Goal: Task Accomplishment & Management: Use online tool/utility

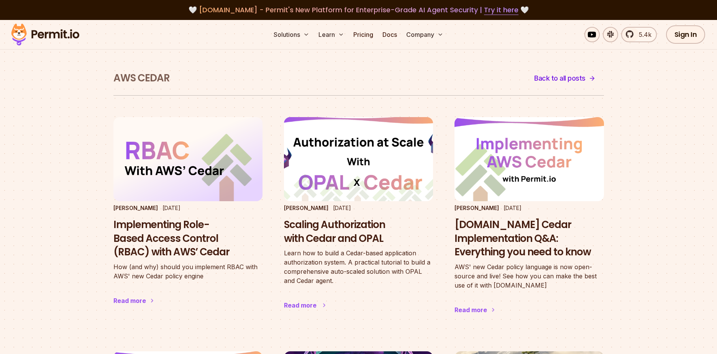
click at [331, 243] on h3 "Scaling Authorization with Cedar and OPAL" at bounding box center [358, 232] width 149 height 28
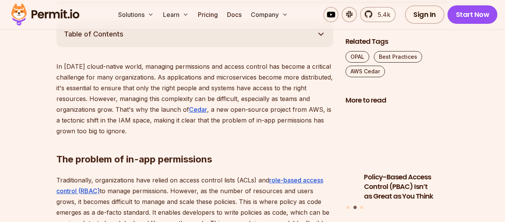
scroll to position [436, 0]
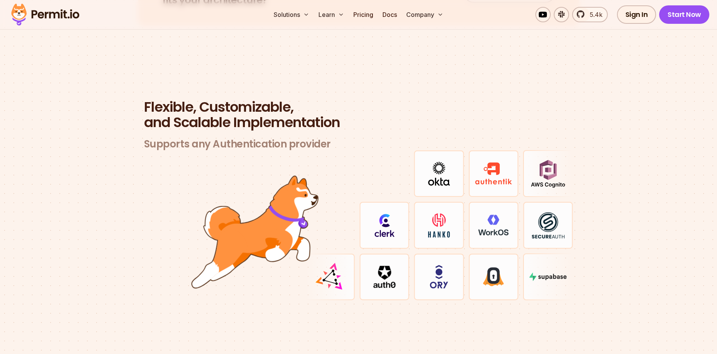
scroll to position [2235, 0]
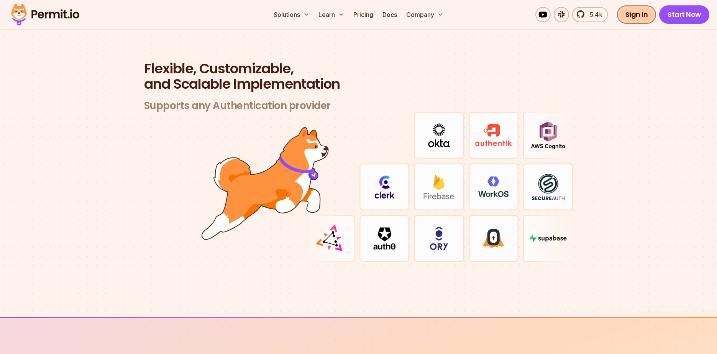
click at [638, 11] on link "Sign In" at bounding box center [636, 14] width 39 height 18
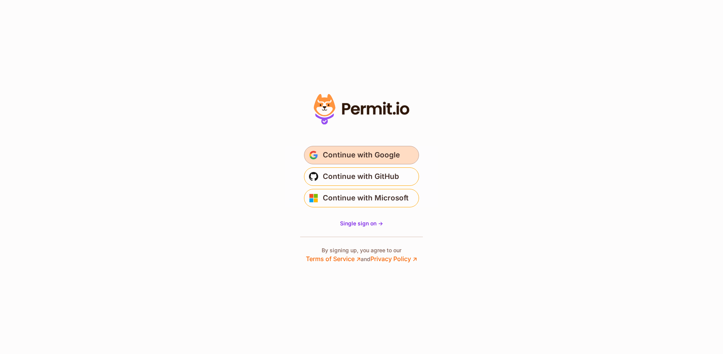
click at [386, 156] on span "Continue with Google" at bounding box center [361, 155] width 77 height 12
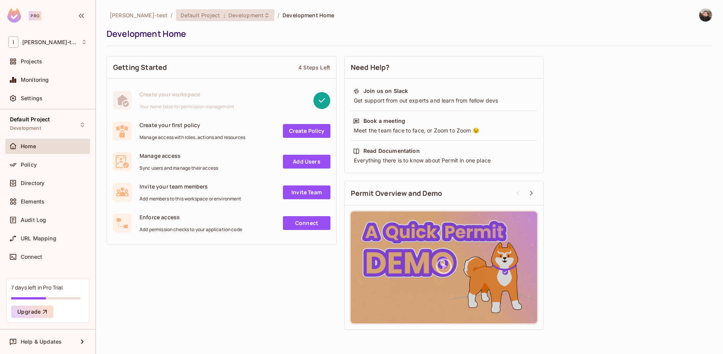
click at [181, 13] on span "Default Project" at bounding box center [201, 15] width 40 height 7
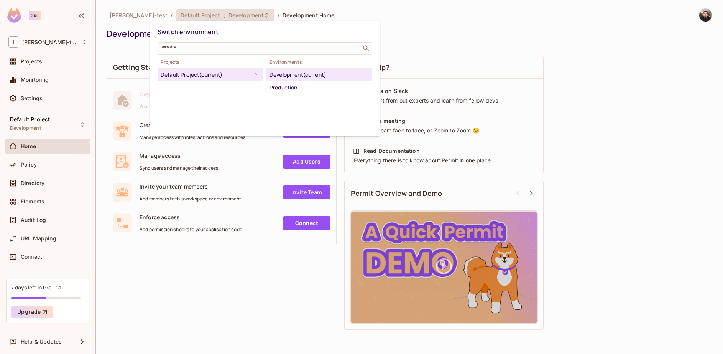
click at [246, 279] on div at bounding box center [361, 177] width 723 height 354
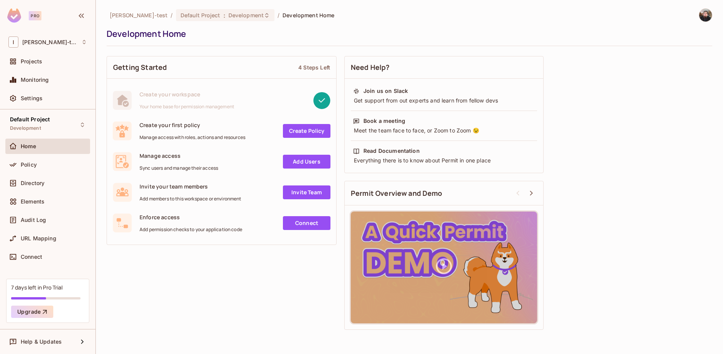
click at [305, 127] on link "Create Policy" at bounding box center [307, 131] width 48 height 14
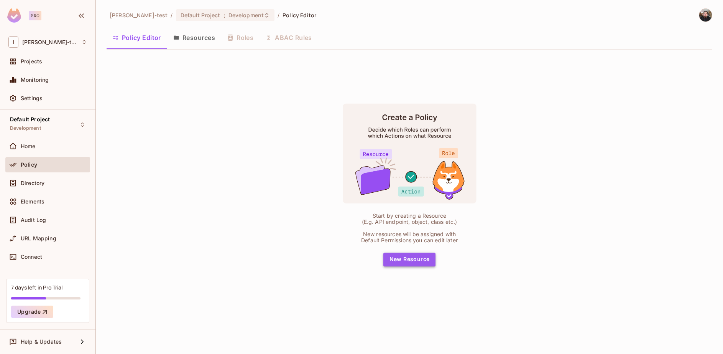
click at [419, 259] on button "New Resource" at bounding box center [409, 259] width 53 height 14
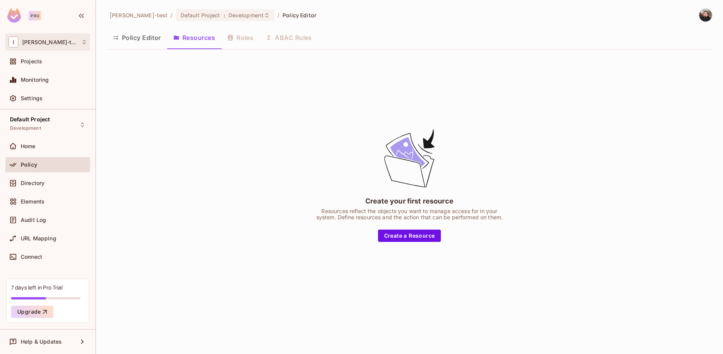
click at [50, 48] on div "I [PERSON_NAME]-test" at bounding box center [47, 41] width 85 height 17
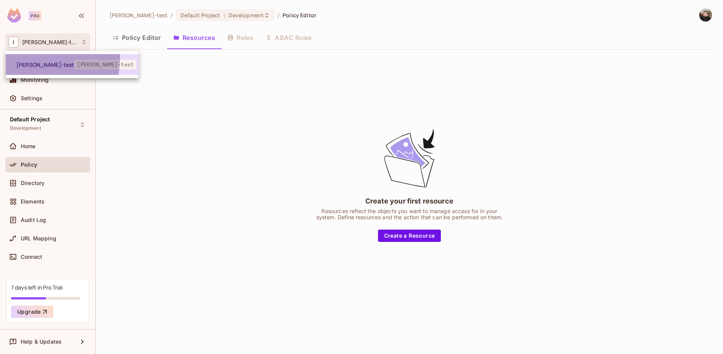
click at [43, 59] on li "[PERSON_NAME]-test [PERSON_NAME]-test" at bounding box center [72, 64] width 133 height 21
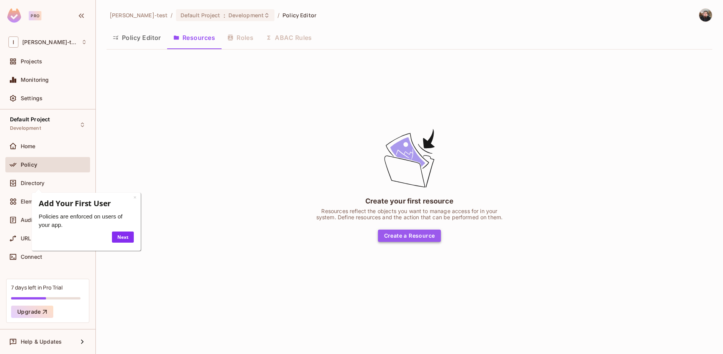
click at [402, 232] on button "Create a Resource" at bounding box center [409, 235] width 63 height 12
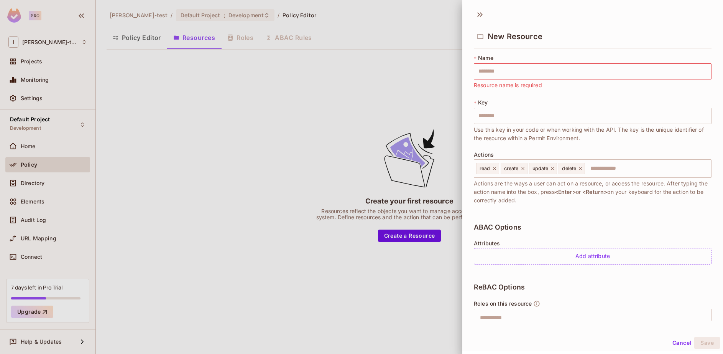
click at [335, 299] on div at bounding box center [361, 177] width 723 height 354
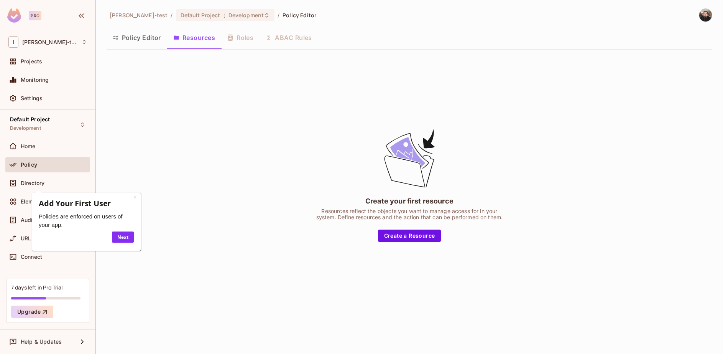
click at [59, 292] on div "7 days left in Pro Trial Upgrade" at bounding box center [47, 300] width 83 height 44
click at [135, 199] on link "×" at bounding box center [134, 196] width 3 height 7
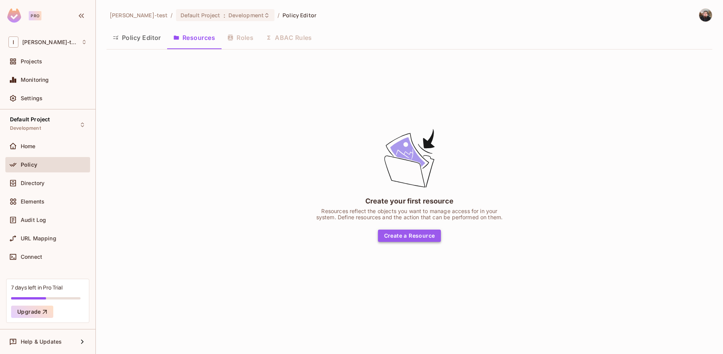
click at [421, 234] on button "Create a Resource" at bounding box center [409, 235] width 63 height 12
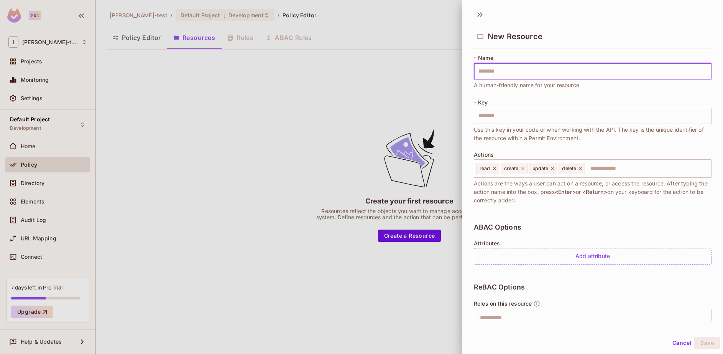
type input "*"
type input "**"
type input "***"
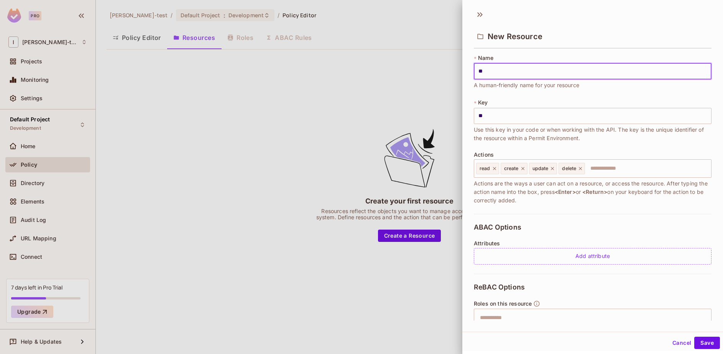
type input "***"
type input "****"
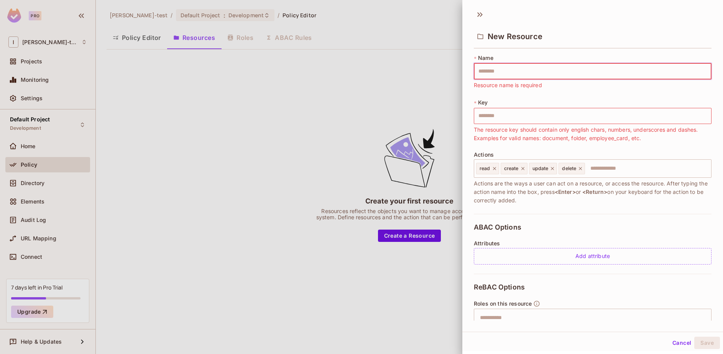
type input "*"
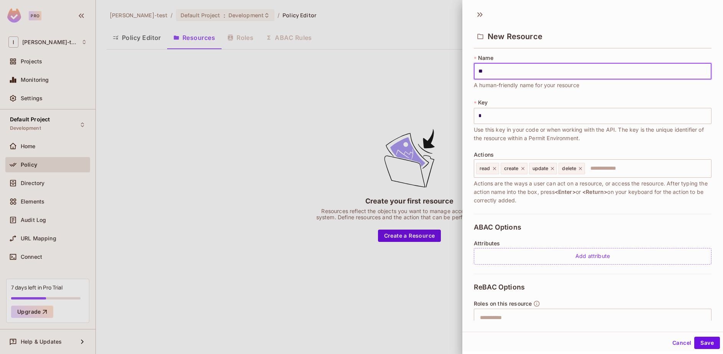
type input "***"
type input "****"
type input "*****"
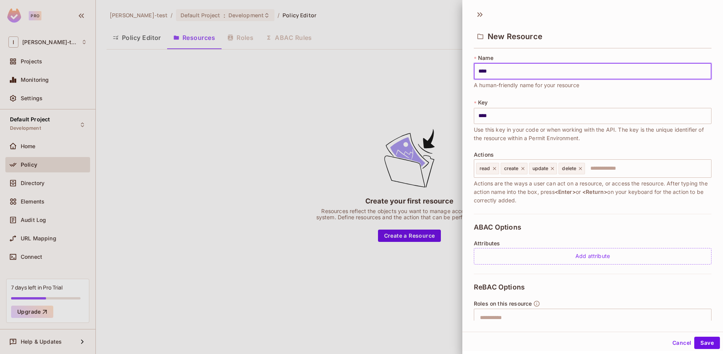
type input "*****"
type input "******"
type input "*******"
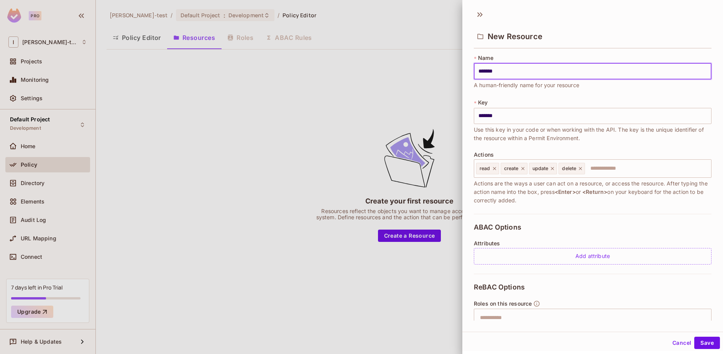
type input "********"
type input "*********"
type input "********"
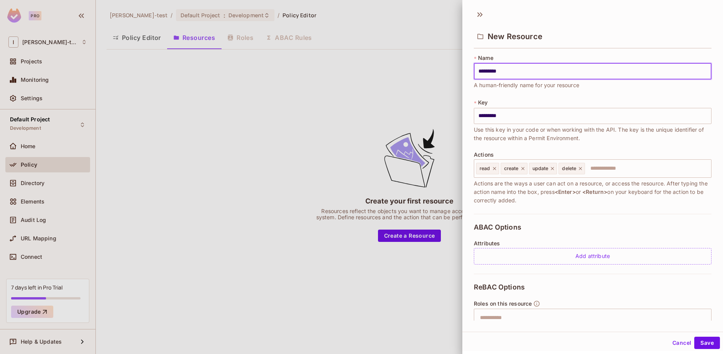
type input "********"
type input "*******"
type input "******"
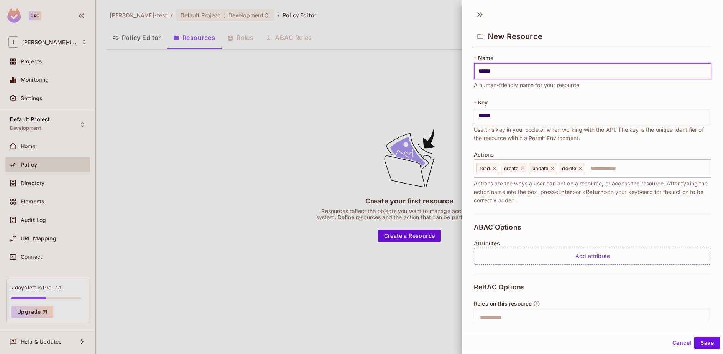
type input "*******"
type input "********"
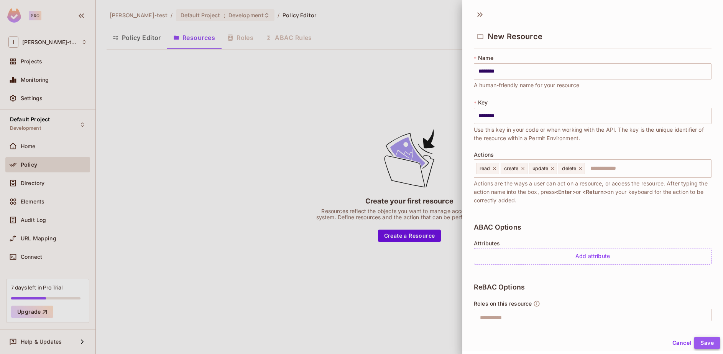
click at [702, 344] on button "Save" at bounding box center [707, 342] width 26 height 12
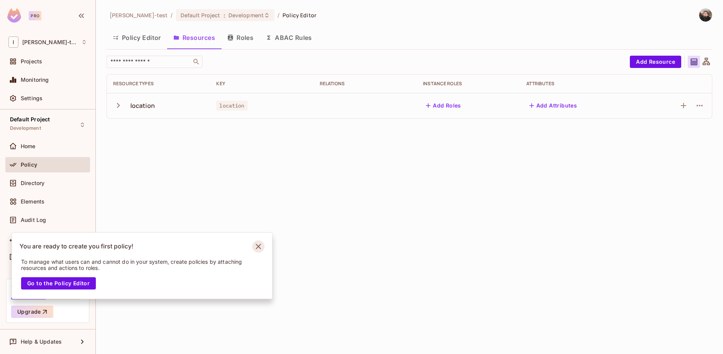
click at [258, 243] on icon "Notifications Alt+T" at bounding box center [258, 246] width 12 height 12
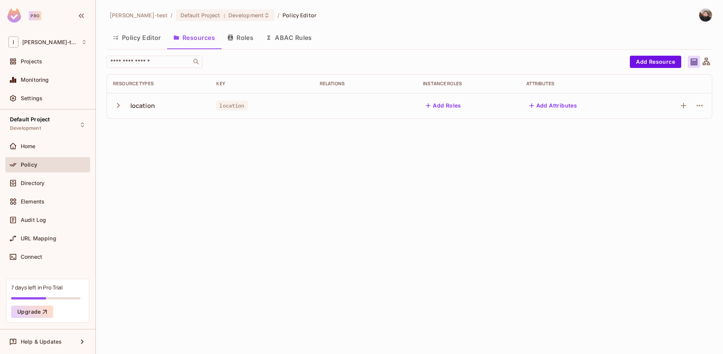
click at [114, 105] on icon "button" at bounding box center [118, 105] width 10 height 10
click at [432, 106] on icon "button" at bounding box center [428, 106] width 8 height 8
click at [708, 64] on icon at bounding box center [706, 61] width 7 height 7
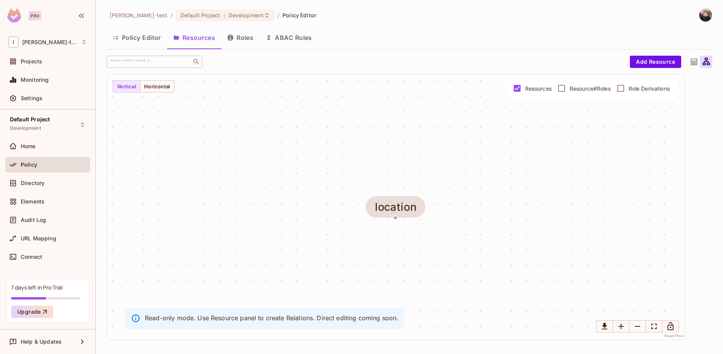
click at [692, 64] on icon at bounding box center [694, 62] width 10 height 10
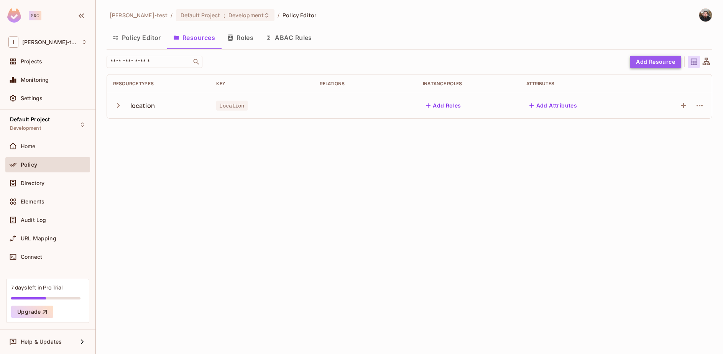
click at [665, 62] on button "Add Resource" at bounding box center [655, 62] width 51 height 12
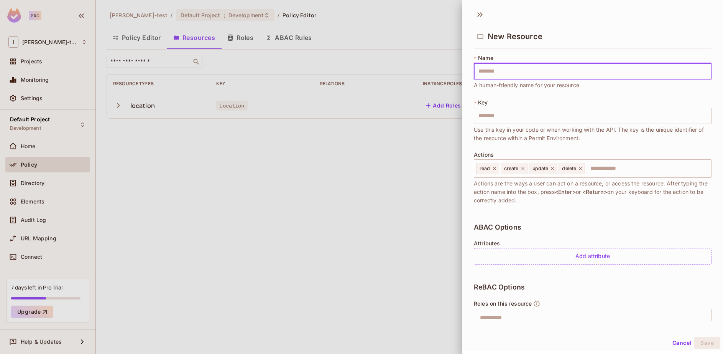
type input "*"
type input "**"
type input "***"
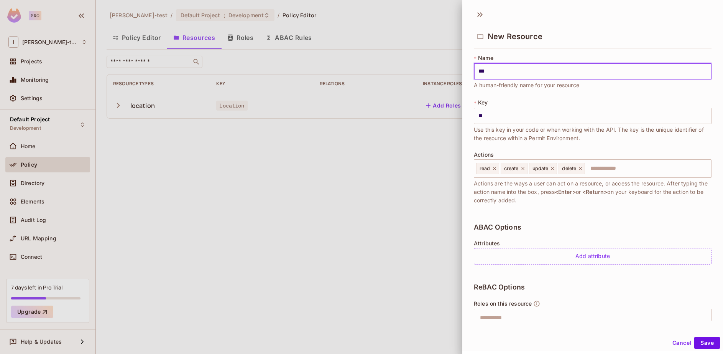
type input "***"
type input "****"
type input "*****"
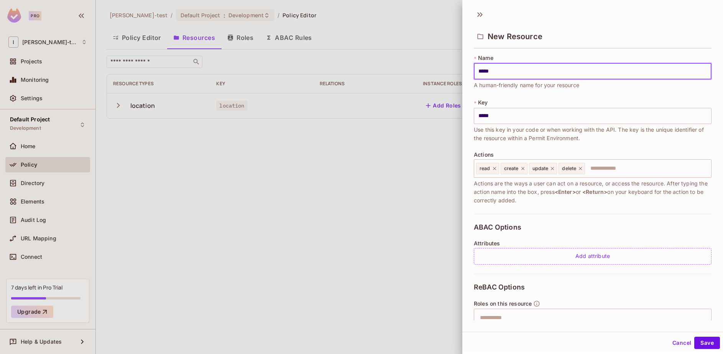
type input "******"
type input "*******"
type input "********"
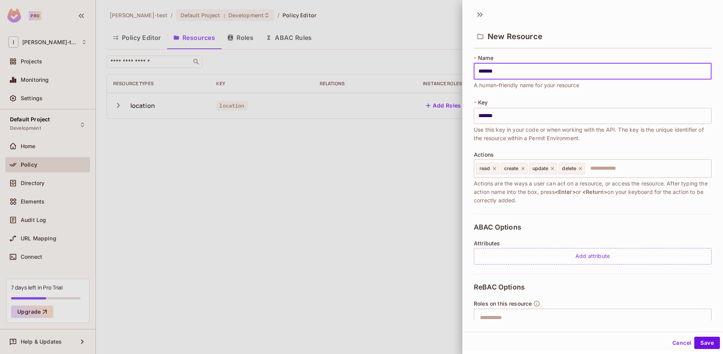
type input "********"
type input "*********"
type input "**********"
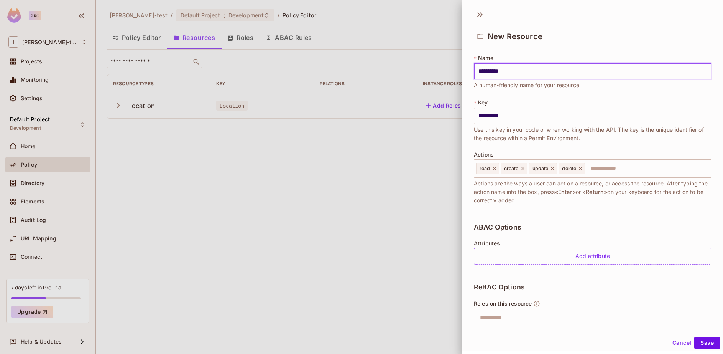
type input "**********"
click at [701, 336] on div "Cancel Save" at bounding box center [592, 342] width 261 height 18
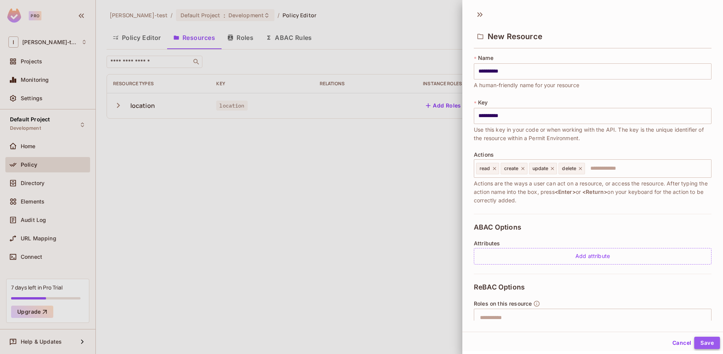
click at [703, 339] on button "Save" at bounding box center [707, 342] width 26 height 12
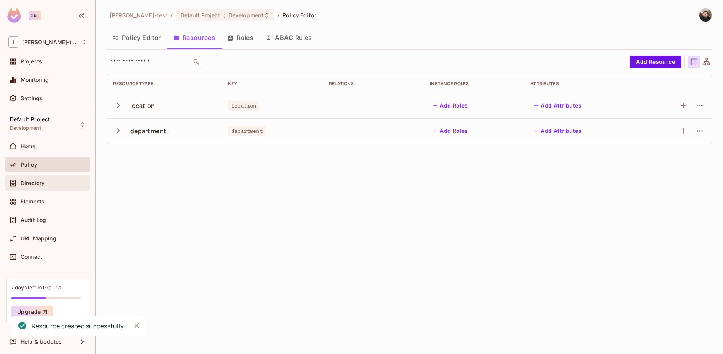
click at [30, 184] on span "Directory" at bounding box center [33, 183] width 24 height 6
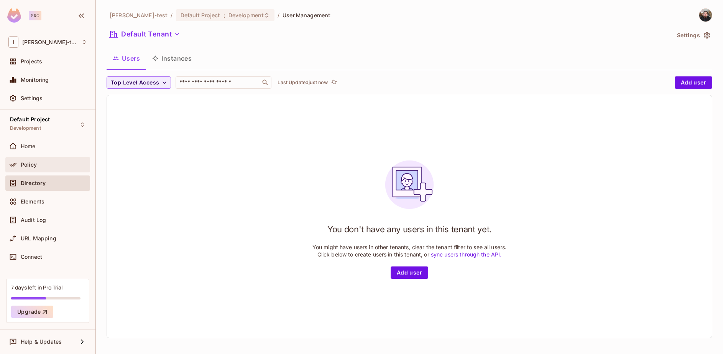
click at [26, 166] on span "Policy" at bounding box center [29, 164] width 16 height 6
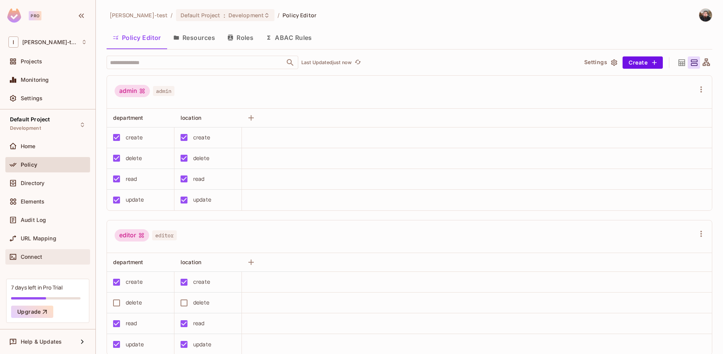
click at [39, 251] on div "Connect" at bounding box center [47, 256] width 85 height 15
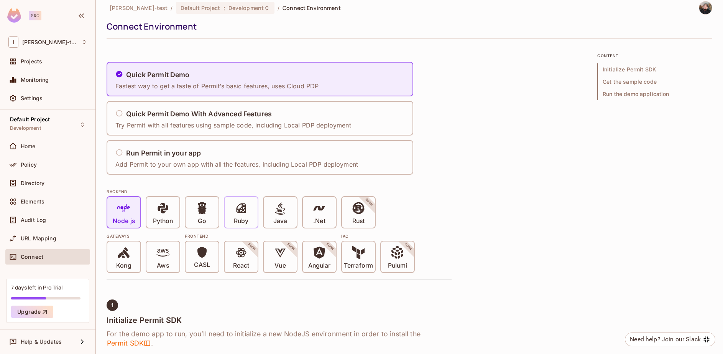
scroll to position [10, 0]
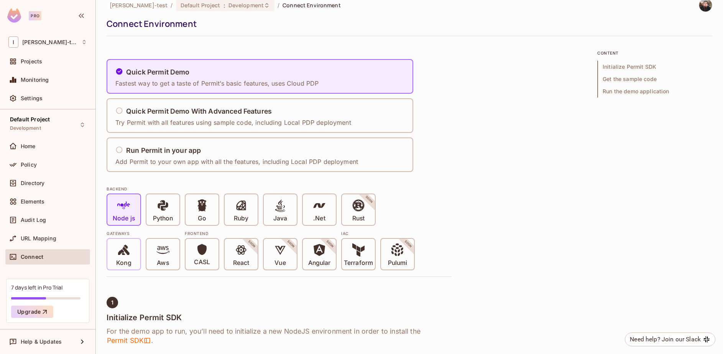
click at [119, 255] on icon at bounding box center [124, 249] width 12 height 10
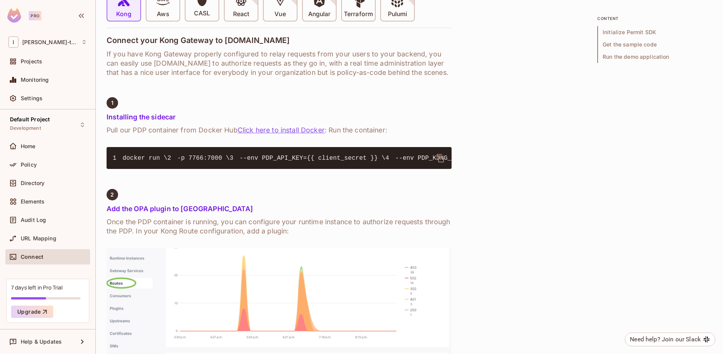
scroll to position [261, 0]
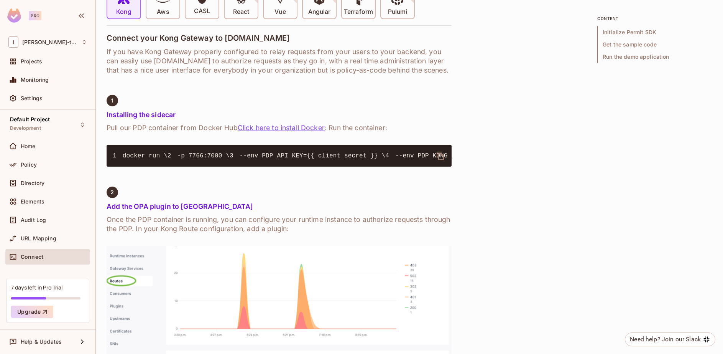
click at [252, 166] on pre "1 docker run \ 2 -p 7766:7000 \ 3 --env PDP_API_KEY={{ client_secret }} \ 4 --e…" at bounding box center [279, 156] width 345 height 22
click at [442, 155] on icon "delete" at bounding box center [440, 155] width 7 height 8
click at [287, 131] on link "Click here to install Docker" at bounding box center [281, 127] width 87 height 8
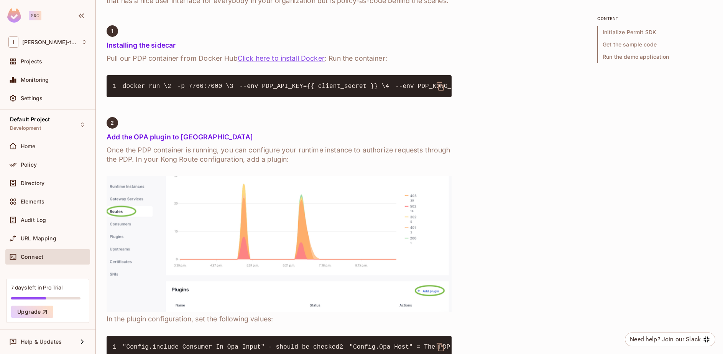
scroll to position [288, 0]
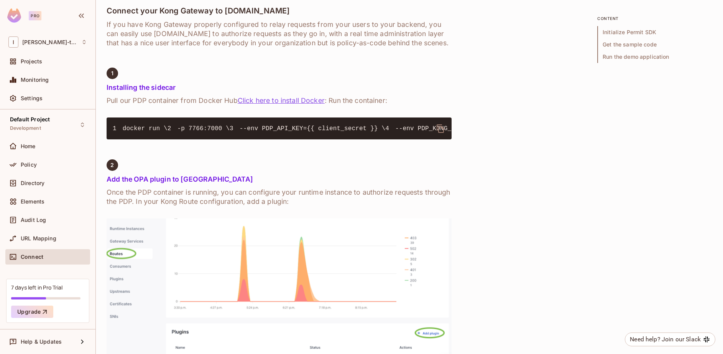
click at [622, 31] on span "Initialize Permit SDK" at bounding box center [654, 32] width 115 height 12
click at [617, 44] on span "Get the sample code" at bounding box center [654, 44] width 115 height 12
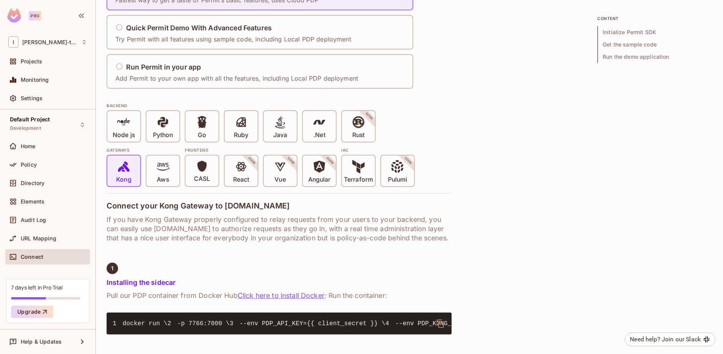
scroll to position [0, 0]
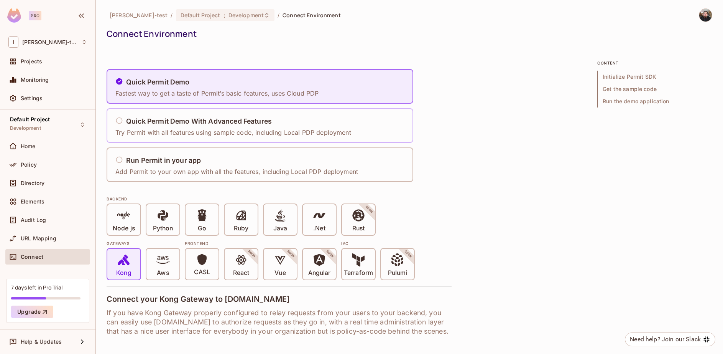
click at [222, 121] on h5 "Quick Permit Demo With Advanced Features" at bounding box center [199, 121] width 146 height 8
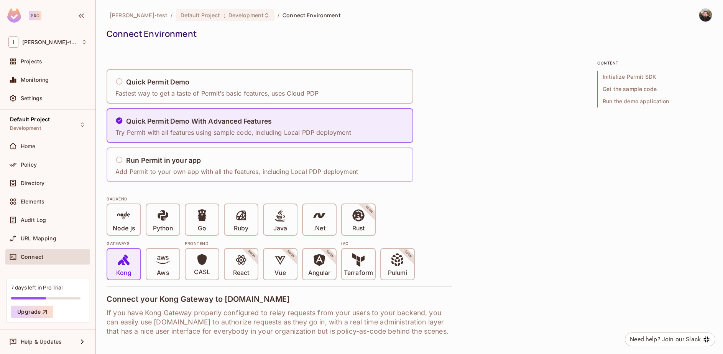
click at [171, 155] on div "Run Permit in your app Add Permit to your own app with all the features, includ…" at bounding box center [236, 164] width 243 height 23
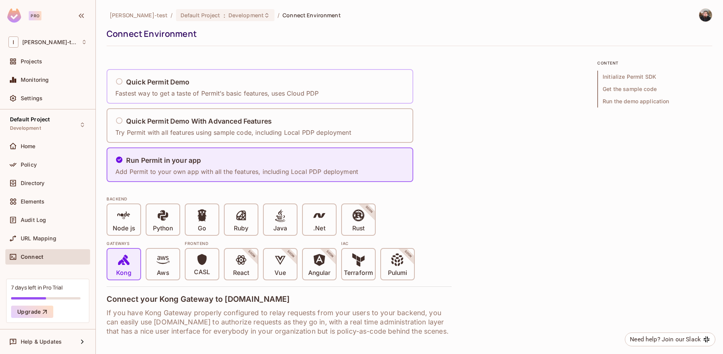
click at [150, 89] on p "Fastest way to get a taste of Permit’s basic features, uses Cloud PDP" at bounding box center [216, 93] width 203 height 8
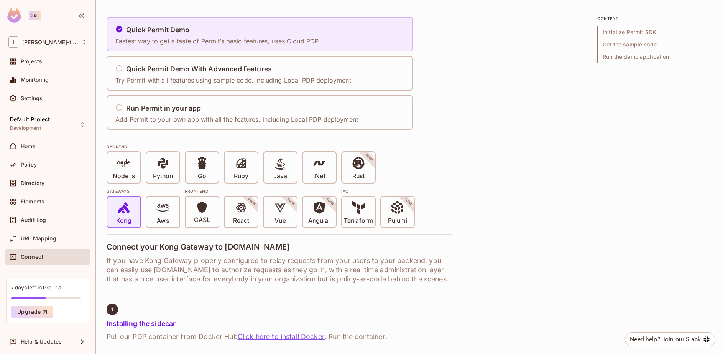
scroll to position [58, 0]
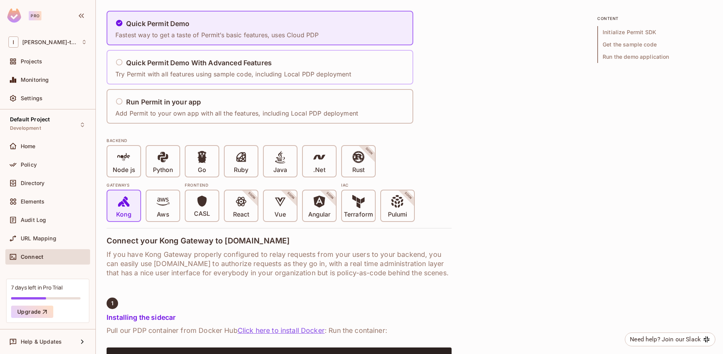
click at [143, 72] on p "Try Permit with all features using sample code, including Local PDP deployment" at bounding box center [233, 74] width 236 height 8
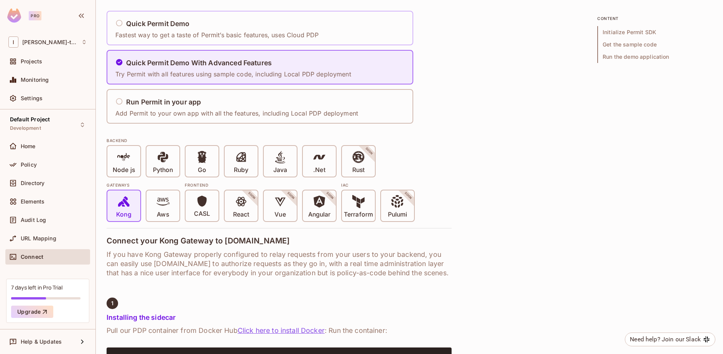
click at [158, 37] on p "Fastest way to get a taste of Permit’s basic features, uses Cloud PDP" at bounding box center [216, 35] width 203 height 8
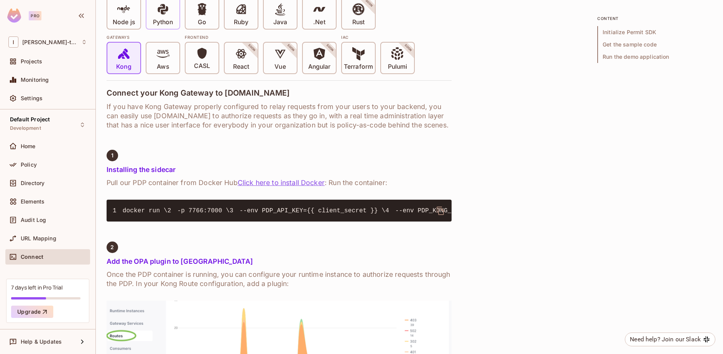
scroll to position [255, 0]
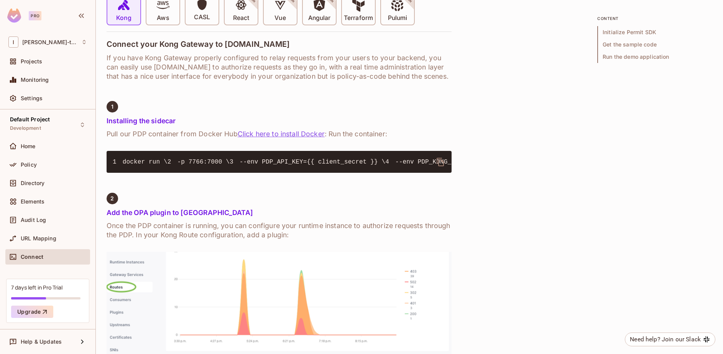
click at [15, 20] on img at bounding box center [14, 15] width 14 height 14
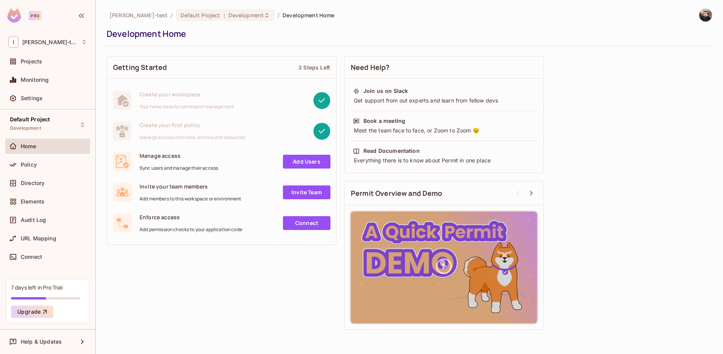
click at [705, 18] on img at bounding box center [705, 15] width 13 height 13
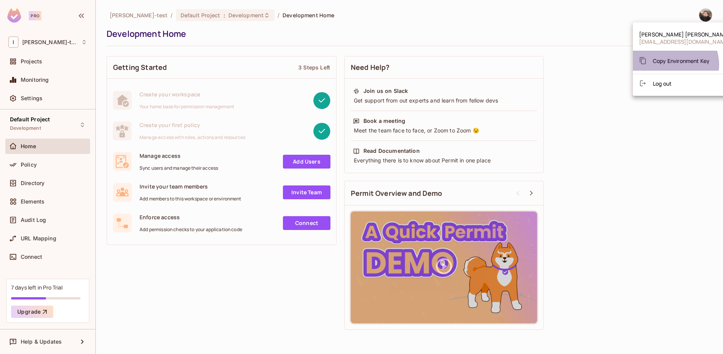
click at [674, 64] on div "Copy Environment Key" at bounding box center [674, 60] width 71 height 15
click at [26, 170] on div at bounding box center [361, 177] width 723 height 354
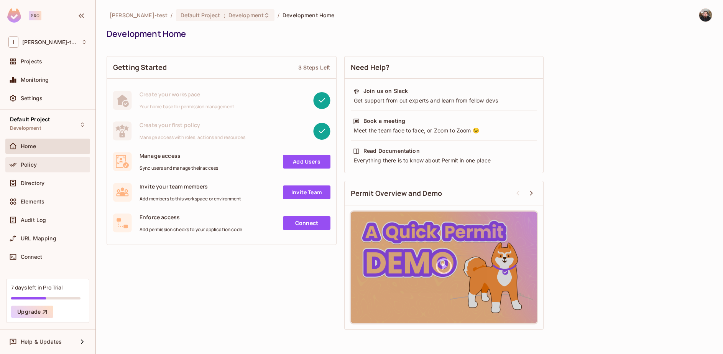
click at [21, 167] on span "Policy" at bounding box center [29, 164] width 16 height 6
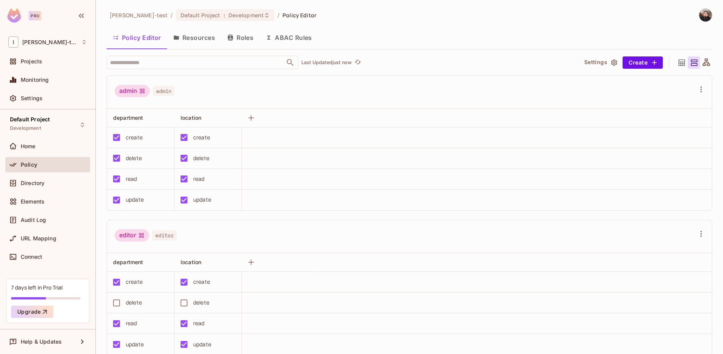
click at [190, 39] on button "Resources" at bounding box center [194, 37] width 54 height 19
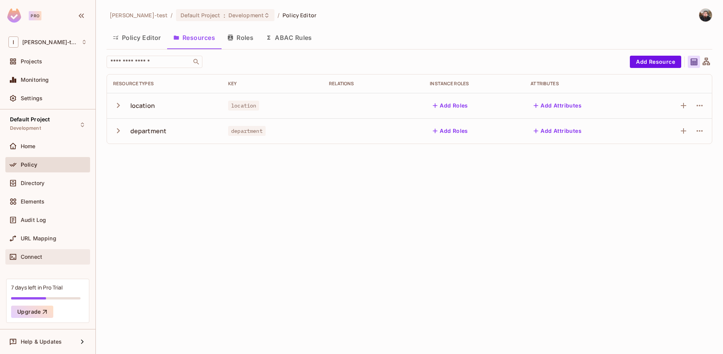
click at [35, 261] on div "Connect" at bounding box center [47, 256] width 85 height 15
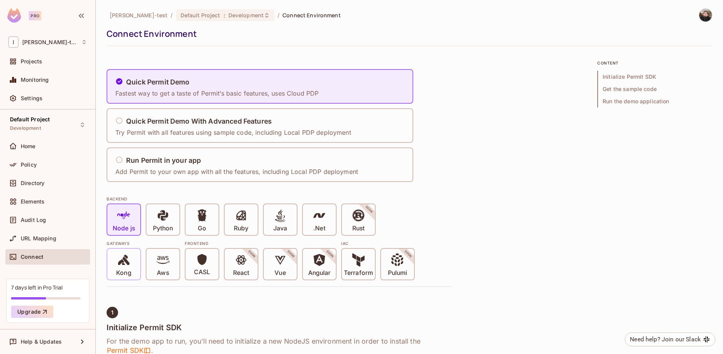
click at [112, 265] on div "Kong" at bounding box center [123, 263] width 33 height 31
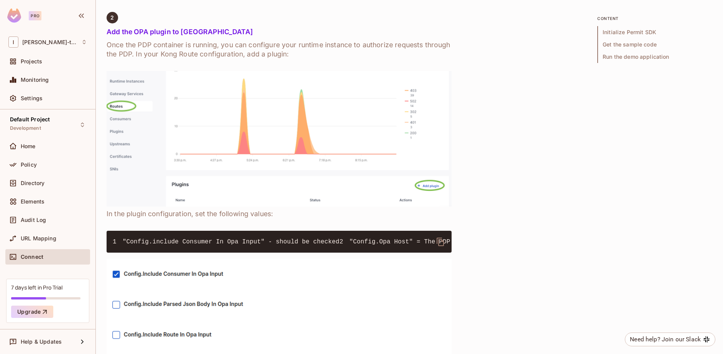
scroll to position [549, 0]
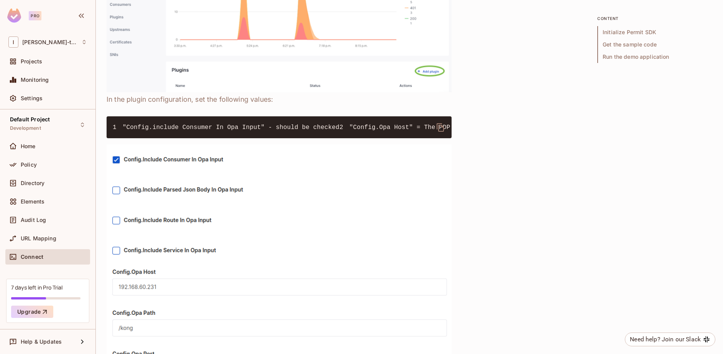
click at [301, 138] on pre "1 "Config.include Consumer In Opa Input" - should be checked 2 "Config.Opa Host…" at bounding box center [279, 127] width 345 height 22
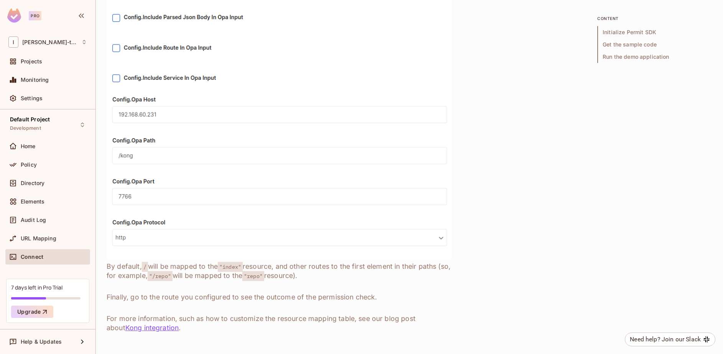
scroll to position [798, 0]
click at [30, 236] on span "URL Mapping" at bounding box center [39, 238] width 36 height 6
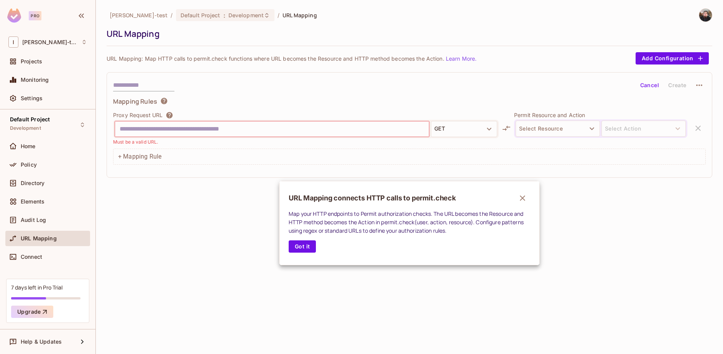
click at [543, 125] on div at bounding box center [361, 177] width 723 height 354
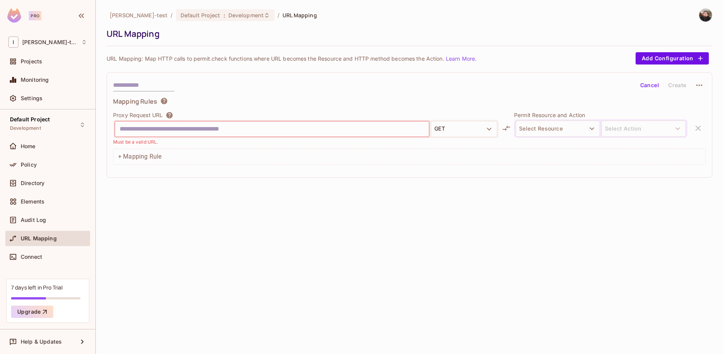
click at [543, 125] on button "Select Resource" at bounding box center [558, 128] width 84 height 16
click at [469, 201] on div at bounding box center [361, 177] width 723 height 354
click at [33, 186] on span "Directory" at bounding box center [33, 183] width 24 height 6
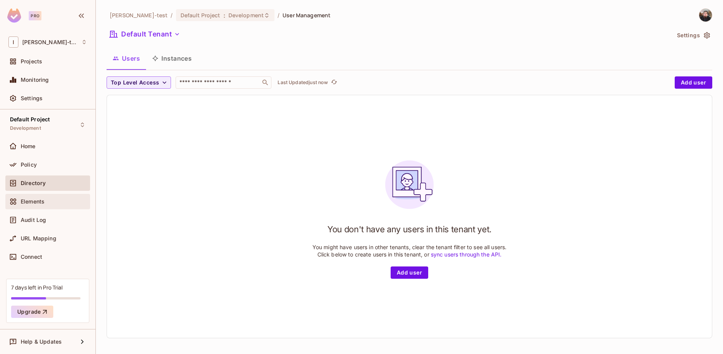
click at [28, 201] on span "Elements" at bounding box center [33, 201] width 24 height 6
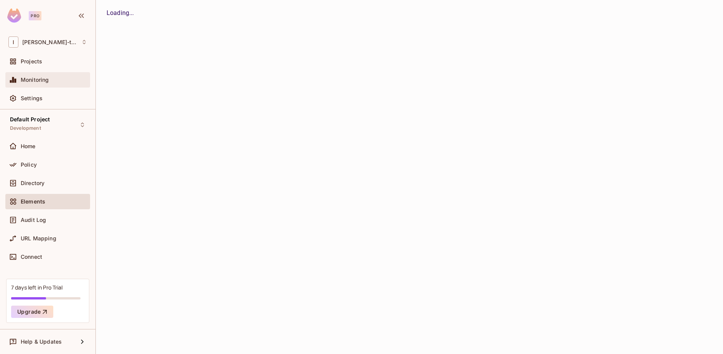
click at [39, 80] on span "Monitoring" at bounding box center [35, 80] width 28 height 6
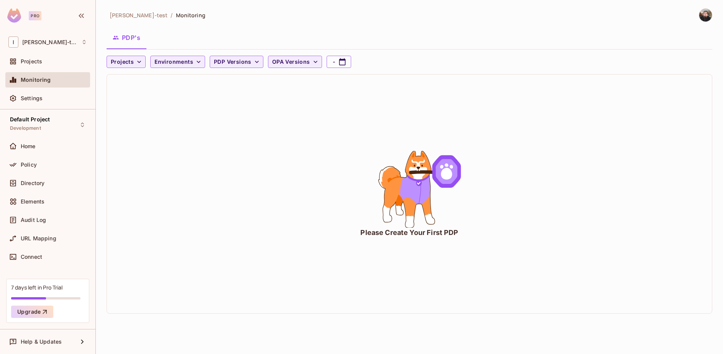
click at [400, 188] on icon "animation" at bounding box center [408, 189] width 51 height 76
click at [136, 62] on icon "button" at bounding box center [139, 62] width 8 height 8
click at [127, 80] on span "Default Project" at bounding box center [132, 79] width 38 height 7
click at [192, 64] on span "Environments" at bounding box center [192, 62] width 39 height 10
click at [192, 64] on div at bounding box center [361, 177] width 723 height 354
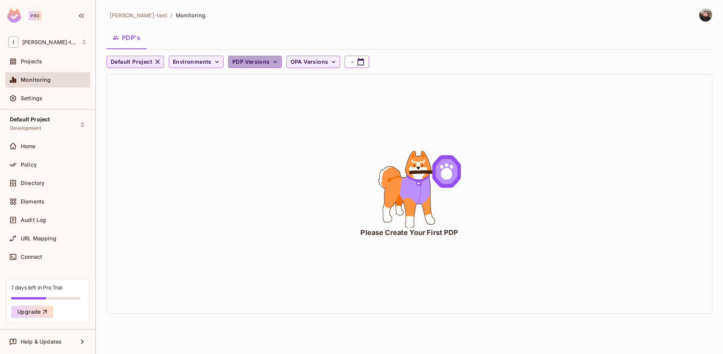
click at [246, 60] on span "PDP Versions" at bounding box center [251, 62] width 38 height 10
drag, startPoint x: 246, startPoint y: 60, endPoint x: 266, endPoint y: 101, distance: 45.8
click at [266, 101] on div "0.5.6 0.5.6-rc.1 0.5.7-rc.1 0.6.0 0.6.0-alpha.3 0.6.0-alpha.4 0.6.0-alpha.5 0.6…" at bounding box center [361, 76] width 723 height 153
click at [314, 57] on div at bounding box center [361, 177] width 723 height 354
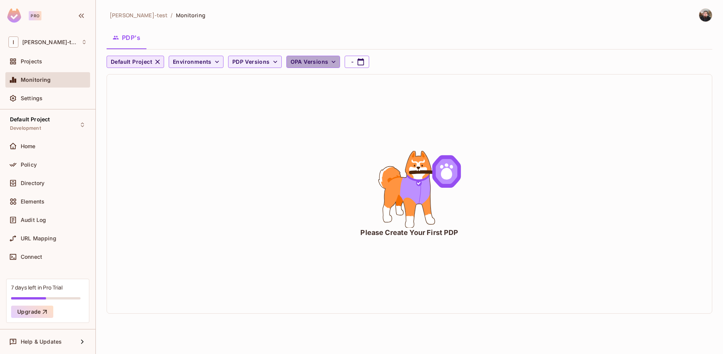
click at [314, 57] on span "OPA Versions" at bounding box center [310, 62] width 38 height 10
click at [314, 57] on div at bounding box center [361, 177] width 723 height 354
click at [359, 61] on icon "button" at bounding box center [361, 62] width 8 height 8
select select "*"
select select "****"
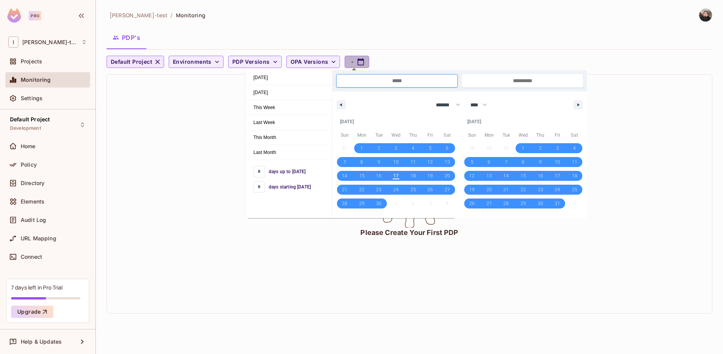
click at [359, 61] on icon "button" at bounding box center [361, 62] width 8 height 8
click at [56, 64] on div "Projects" at bounding box center [54, 61] width 66 height 6
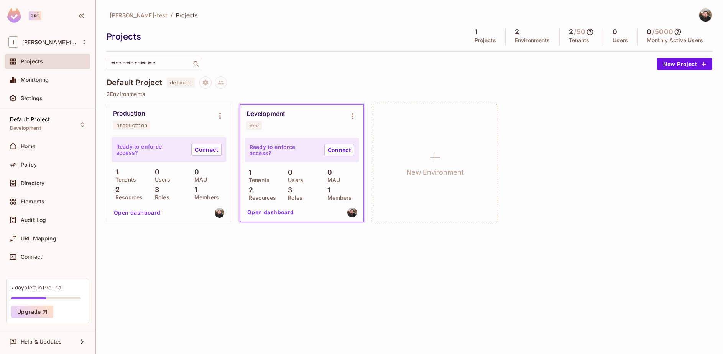
click at [281, 212] on button "Open dashboard" at bounding box center [270, 212] width 53 height 12
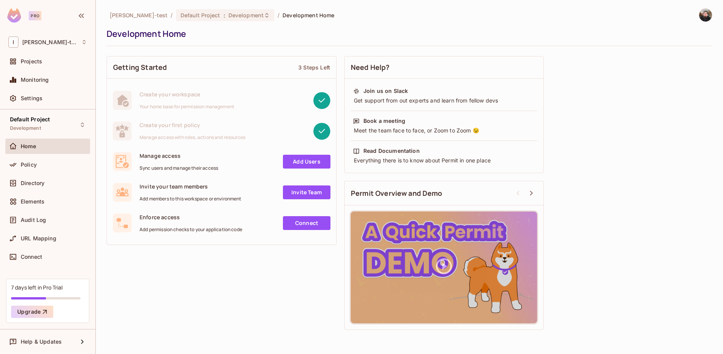
click at [307, 158] on link "Add Users" at bounding box center [307, 162] width 48 height 14
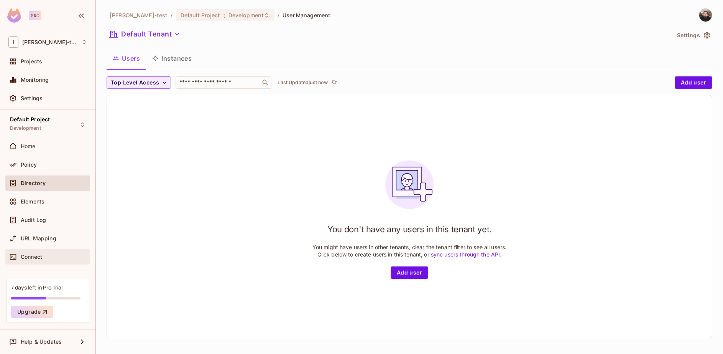
click at [35, 259] on span "Connect" at bounding box center [31, 256] width 21 height 6
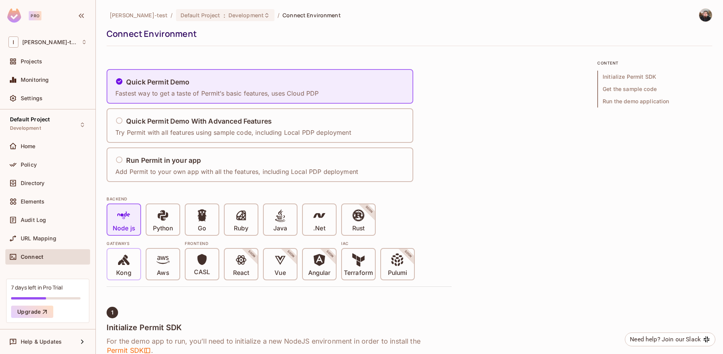
click at [118, 266] on icon at bounding box center [123, 259] width 13 height 13
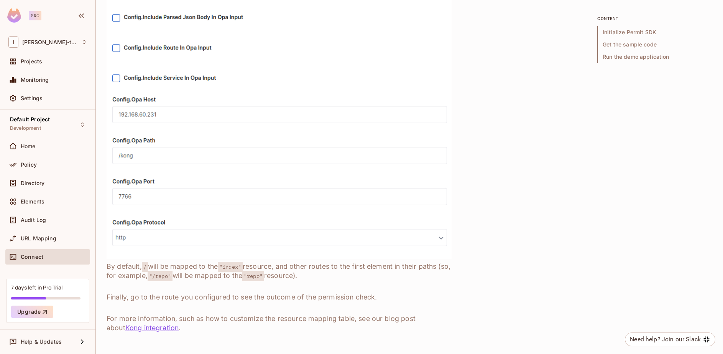
scroll to position [794, 0]
click at [43, 146] on div "Home" at bounding box center [54, 146] width 66 height 6
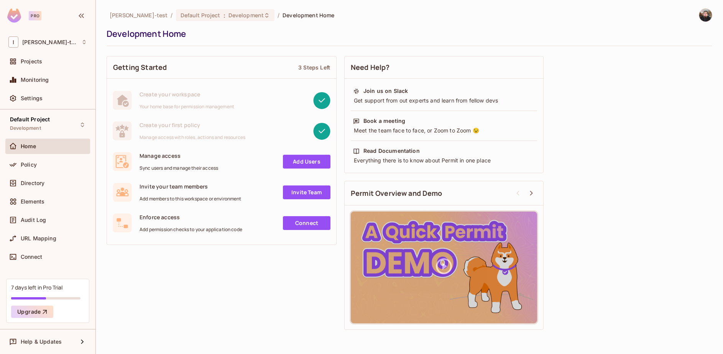
click at [299, 224] on link "Connect" at bounding box center [307, 223] width 48 height 14
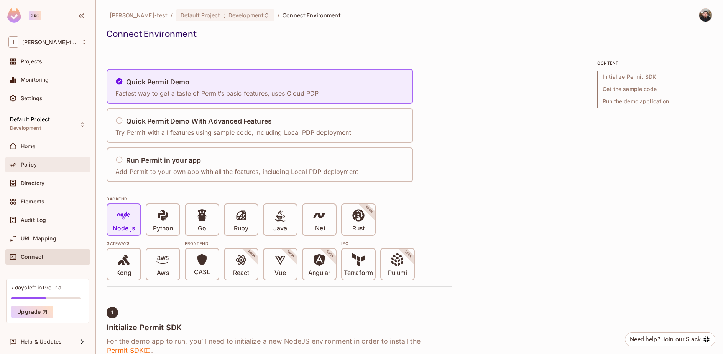
click at [29, 172] on div "Policy" at bounding box center [47, 164] width 85 height 15
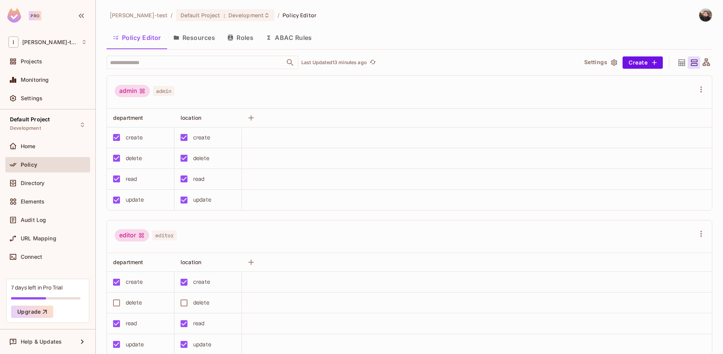
click at [378, 31] on div "Policy Editor Resources Roles ABAC Rules" at bounding box center [410, 37] width 606 height 19
click at [54, 250] on div "Connect" at bounding box center [47, 256] width 85 height 15
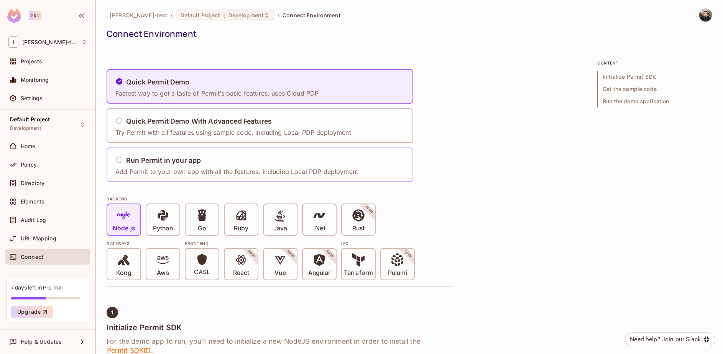
scroll to position [56, 0]
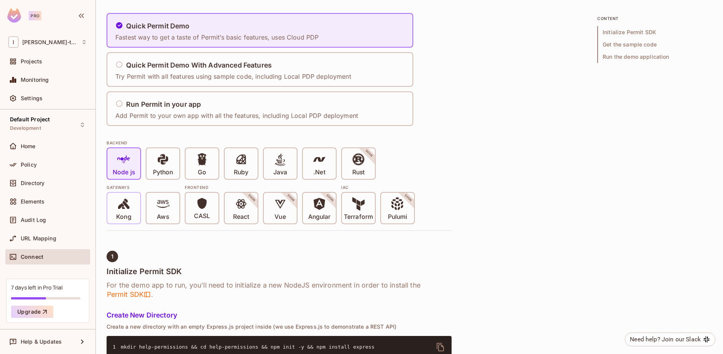
click at [136, 205] on div "Kong" at bounding box center [123, 207] width 33 height 31
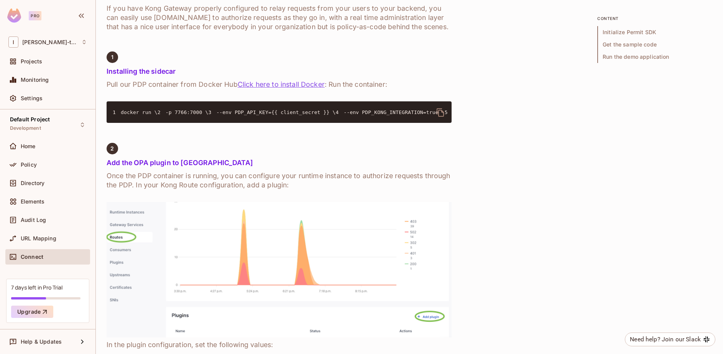
scroll to position [210, 0]
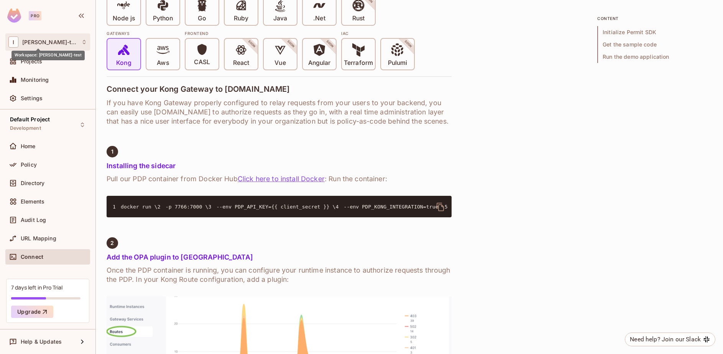
click at [33, 41] on span "[PERSON_NAME]-test" at bounding box center [49, 42] width 55 height 6
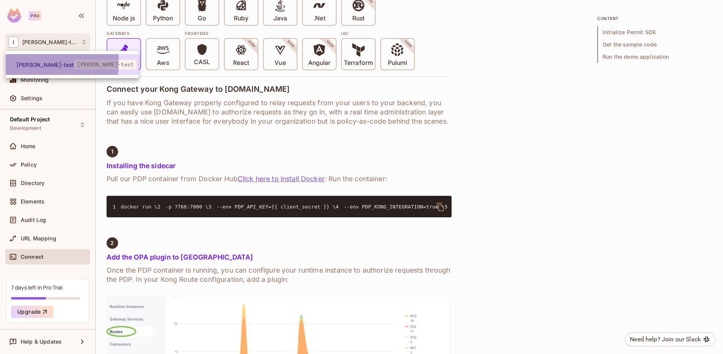
click at [29, 62] on span "[PERSON_NAME]-test" at bounding box center [45, 64] width 58 height 7
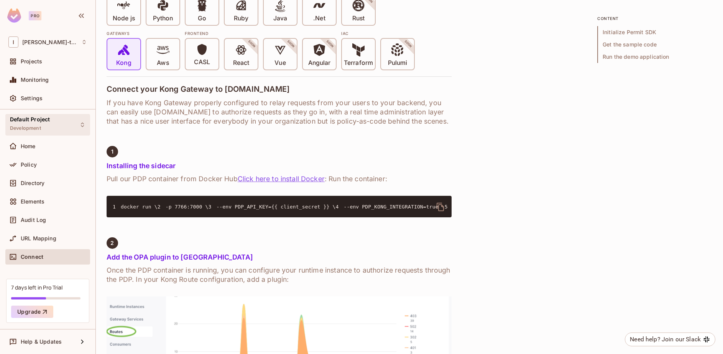
click at [33, 127] on span "Development" at bounding box center [25, 128] width 31 height 6
click at [30, 148] on span "Home" at bounding box center [28, 146] width 15 height 6
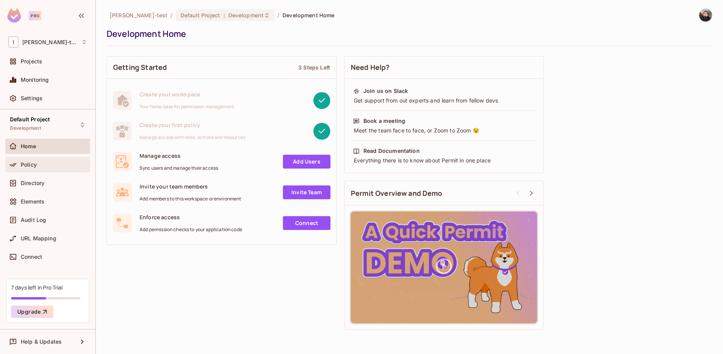
click at [27, 164] on span "Policy" at bounding box center [29, 164] width 16 height 6
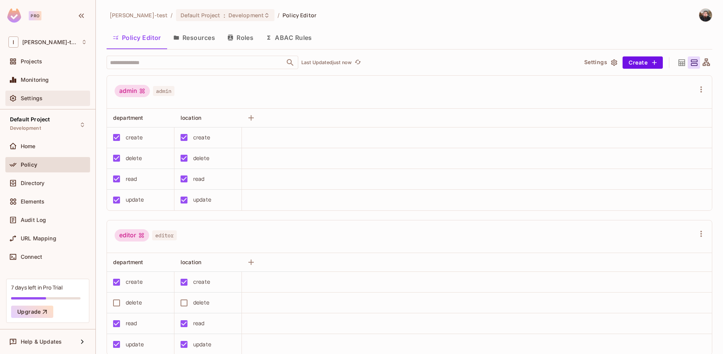
click at [29, 101] on span "Settings" at bounding box center [32, 98] width 22 height 6
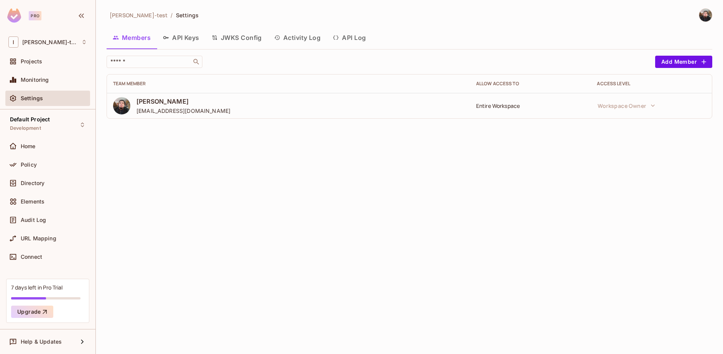
click at [187, 44] on button "API Keys" at bounding box center [181, 37] width 49 height 19
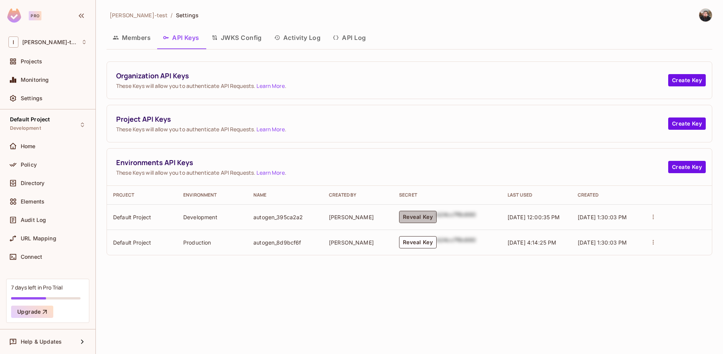
click at [431, 219] on button "Reveal Key" at bounding box center [418, 217] width 38 height 12
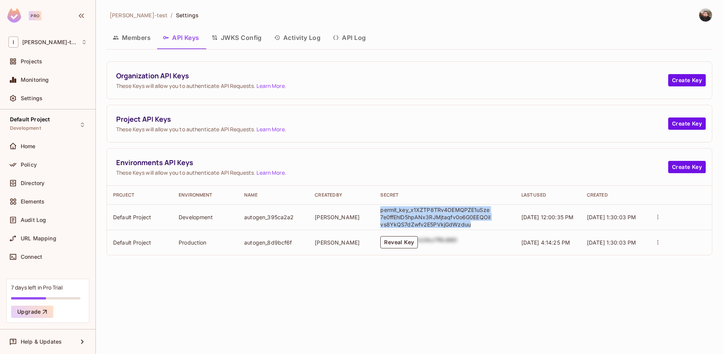
drag, startPoint x: 474, startPoint y: 225, endPoint x: 380, endPoint y: 212, distance: 94.7
click at [380, 212] on td "permit_key_x1XZTP8TRv4OEMQPZE1uSze7e0ffEhlD5hpANx3RJMjtaqfv0o6G0EEQOilvs8YkQS7d…" at bounding box center [444, 216] width 141 height 25
copy p "permit_key_x1XZTP8TRv4OEMQPZE1uSze7e0ffEhlD5hpANx3RJMjtaqfv0o6G0EEQOilvs8YkQS7d…"
click at [357, 285] on div "Ignacio-test / Settings Members API Keys JWKS Config Activity Log API Log Organ…" at bounding box center [409, 177] width 627 height 354
click at [506, 302] on div "Ignacio-test / Settings Members API Keys JWKS Config Activity Log API Log Organ…" at bounding box center [409, 177] width 627 height 354
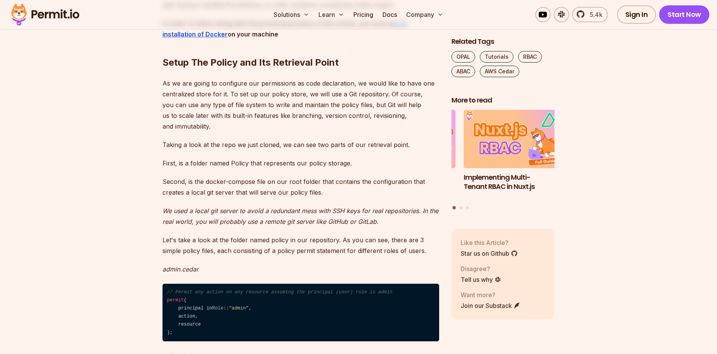
scroll to position [878, 0]
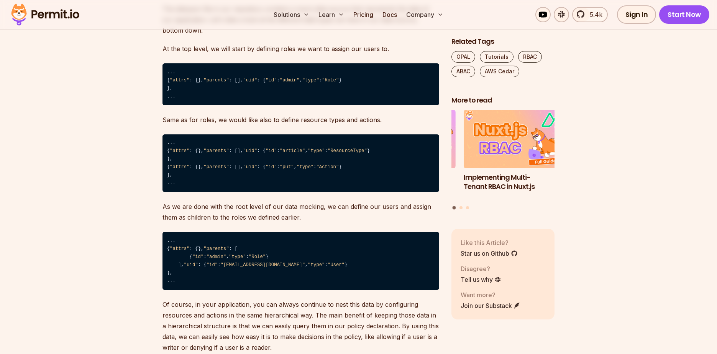
scroll to position [1532, 0]
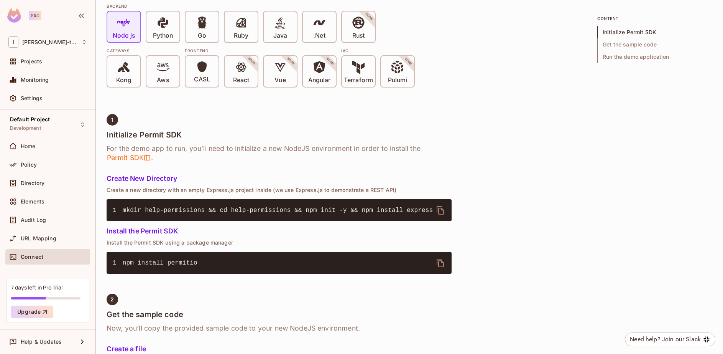
scroll to position [196, 0]
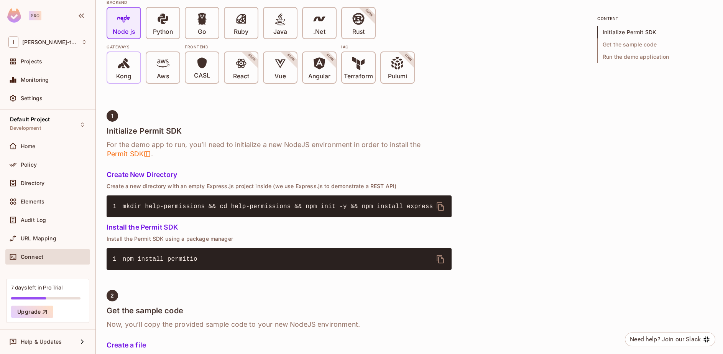
click at [123, 67] on icon at bounding box center [124, 63] width 12 height 10
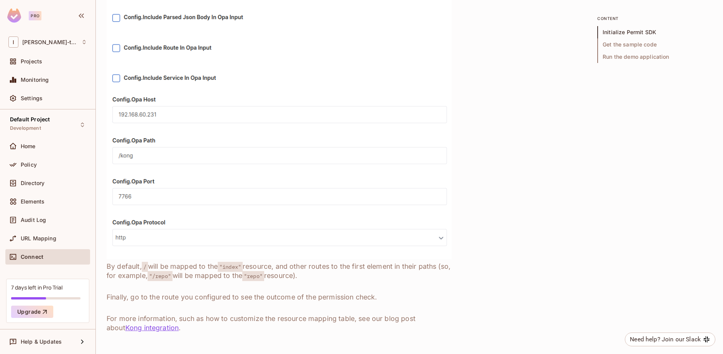
scroll to position [798, 0]
click at [44, 242] on div "URL Mapping" at bounding box center [47, 238] width 79 height 9
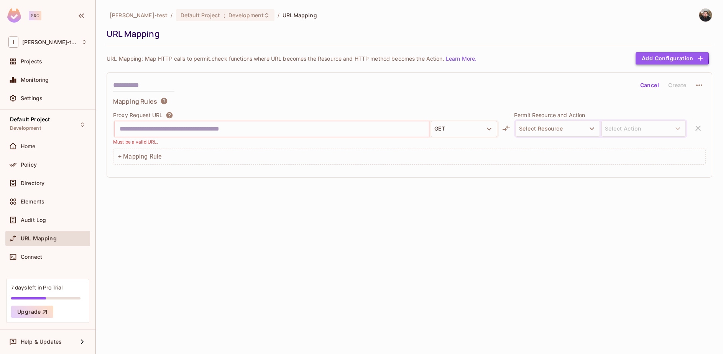
click at [643, 52] on button "Add Configuration" at bounding box center [672, 58] width 73 height 12
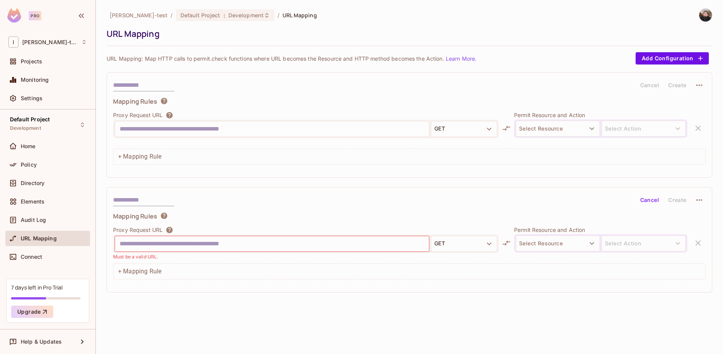
click at [698, 128] on div "Proxy Request URL GET Permit Resource and Action Select Resource Select Action" at bounding box center [409, 128] width 593 height 35
click at [655, 83] on button "Cancel" at bounding box center [649, 85] width 25 height 12
click at [656, 85] on button "Cancel" at bounding box center [649, 85] width 25 height 12
click at [650, 197] on button "Cancel" at bounding box center [649, 200] width 25 height 12
click at [699, 200] on icon "button" at bounding box center [699, 200] width 6 height 2
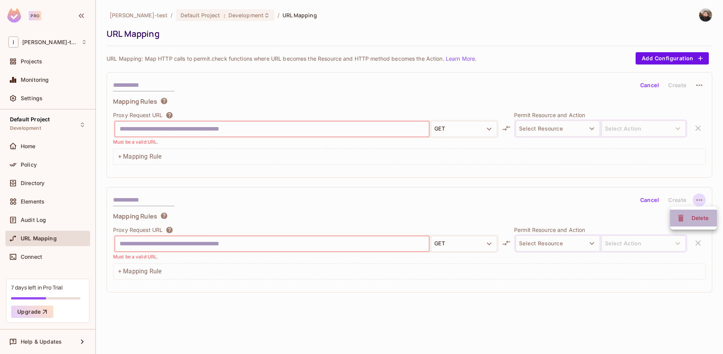
click at [687, 218] on div "Delete" at bounding box center [693, 218] width 35 height 12
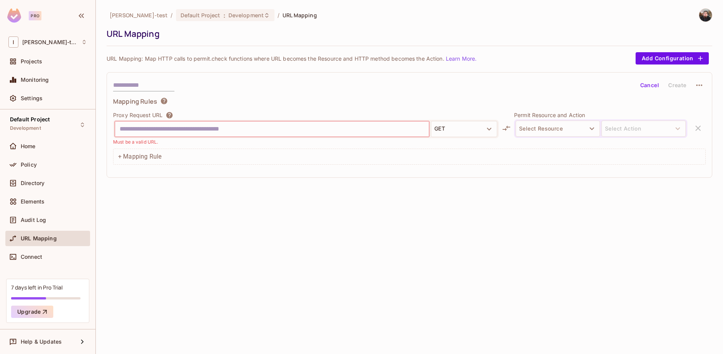
click at [278, 133] on input "text" at bounding box center [272, 129] width 305 height 12
click at [536, 125] on button "Select Resource" at bounding box center [558, 128] width 84 height 16
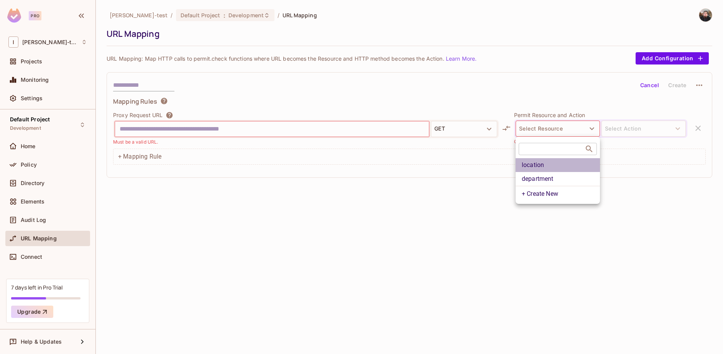
click at [537, 167] on li "location" at bounding box center [558, 165] width 84 height 14
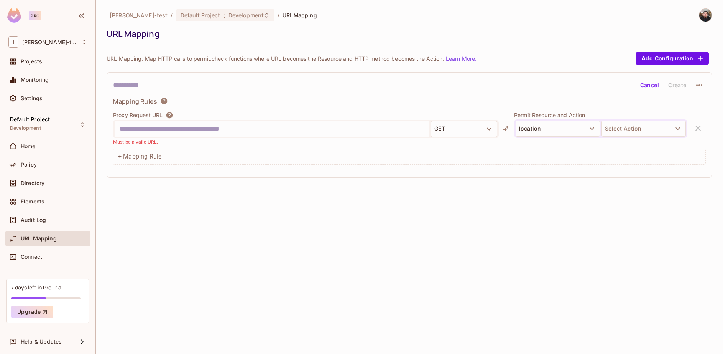
click at [365, 136] on div at bounding box center [272, 128] width 314 height 15
type input "*"
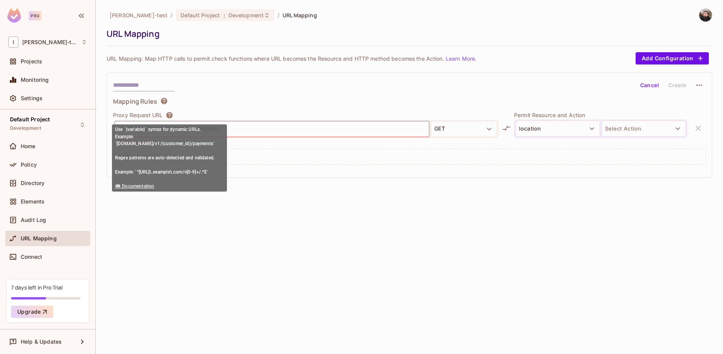
click at [168, 113] on icon at bounding box center [169, 115] width 7 height 7
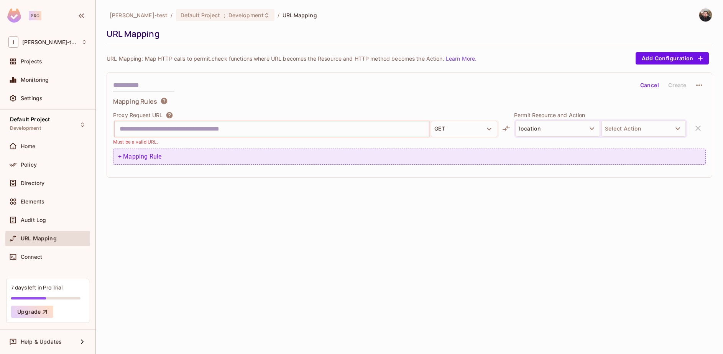
click at [155, 152] on div "+ Mapping Rule" at bounding box center [409, 156] width 593 height 16
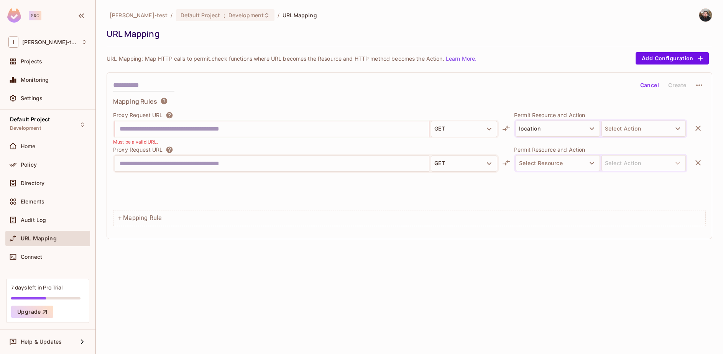
click at [698, 164] on icon "button" at bounding box center [698, 162] width 9 height 9
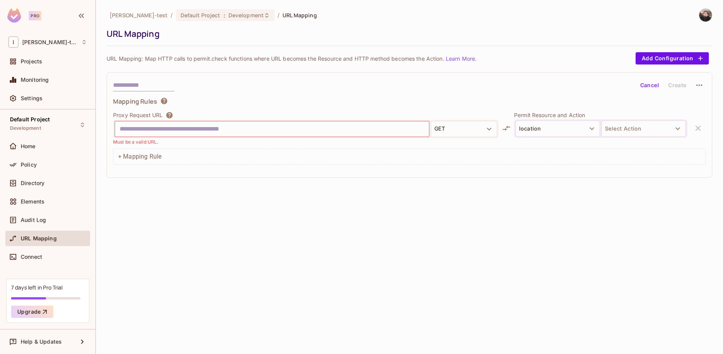
click at [496, 64] on div "URL Mapping: Map HTTP calls to permit.check functions where URL becomes the Res…" at bounding box center [410, 58] width 606 height 12
